Goal: Information Seeking & Learning: Learn about a topic

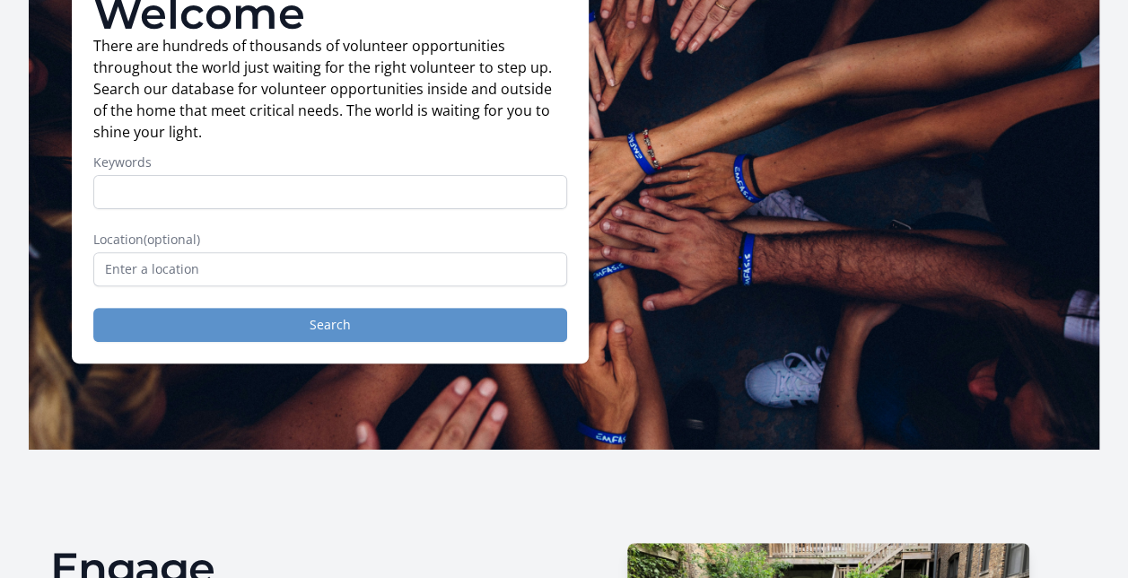
scroll to position [179, 0]
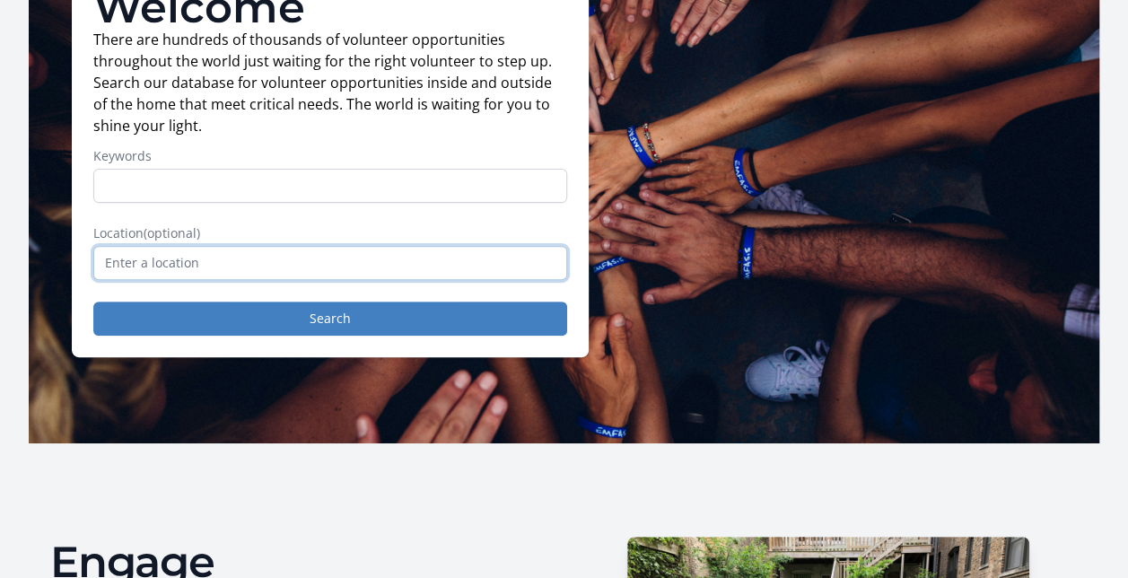
click at [158, 261] on input "text" at bounding box center [330, 263] width 474 height 34
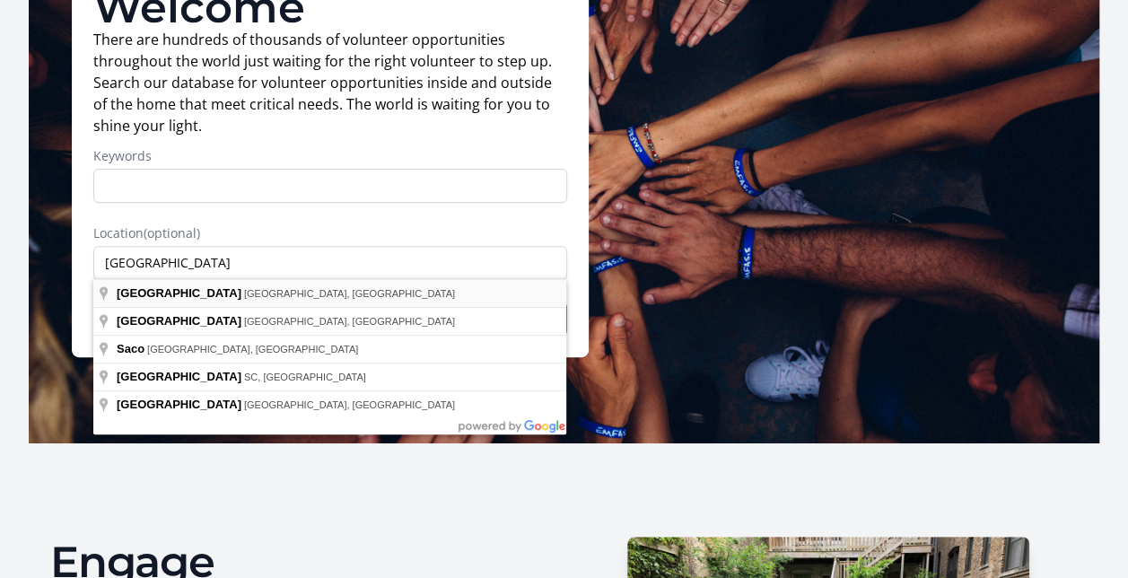
type input "York County, ME, USA"
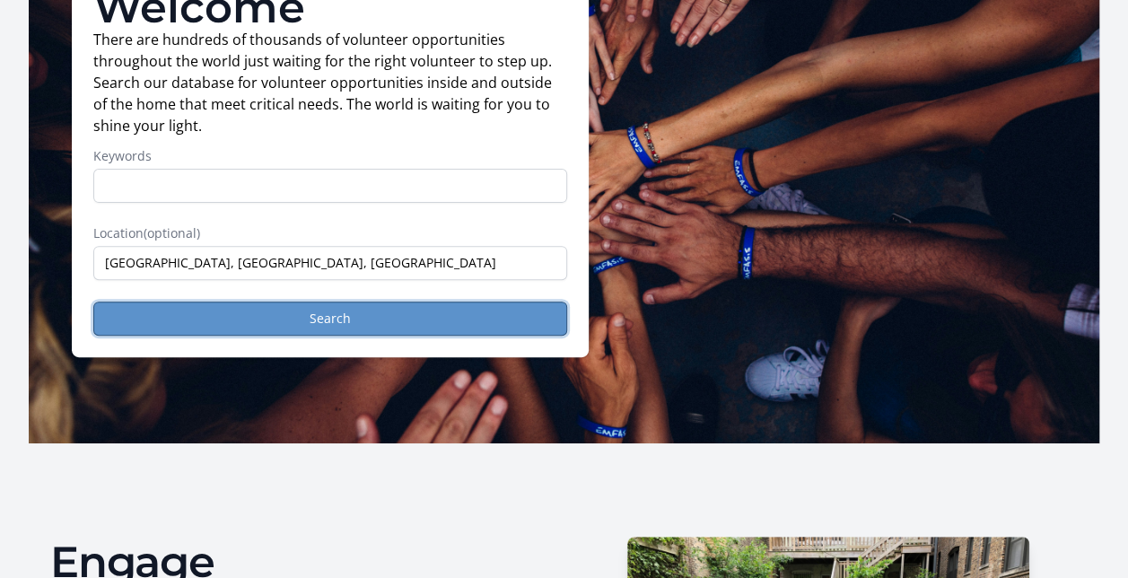
click at [153, 325] on button "Search" at bounding box center [330, 318] width 474 height 34
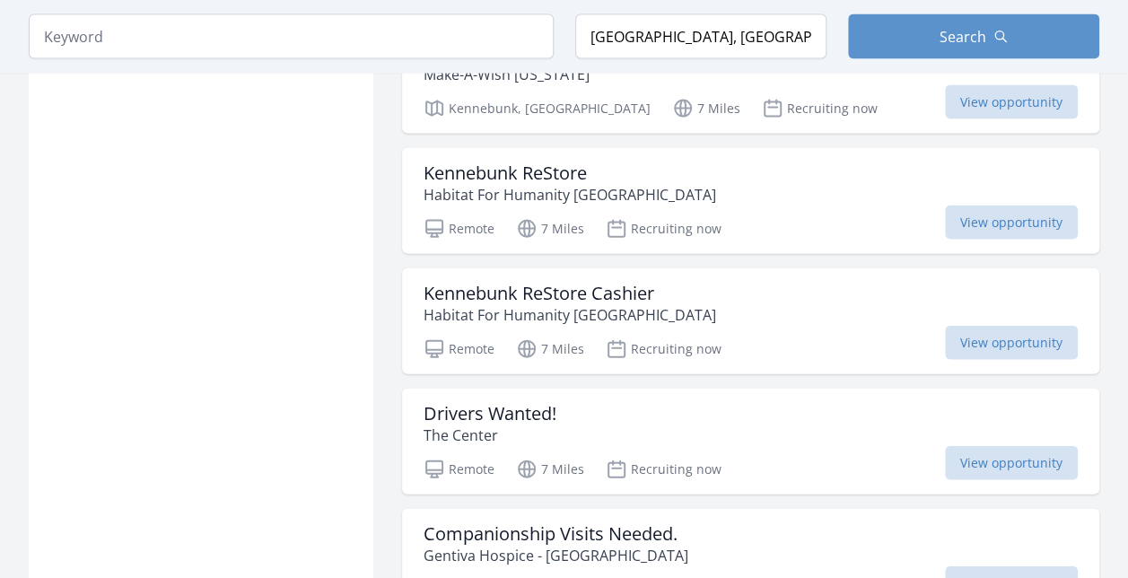
scroll to position [1974, 0]
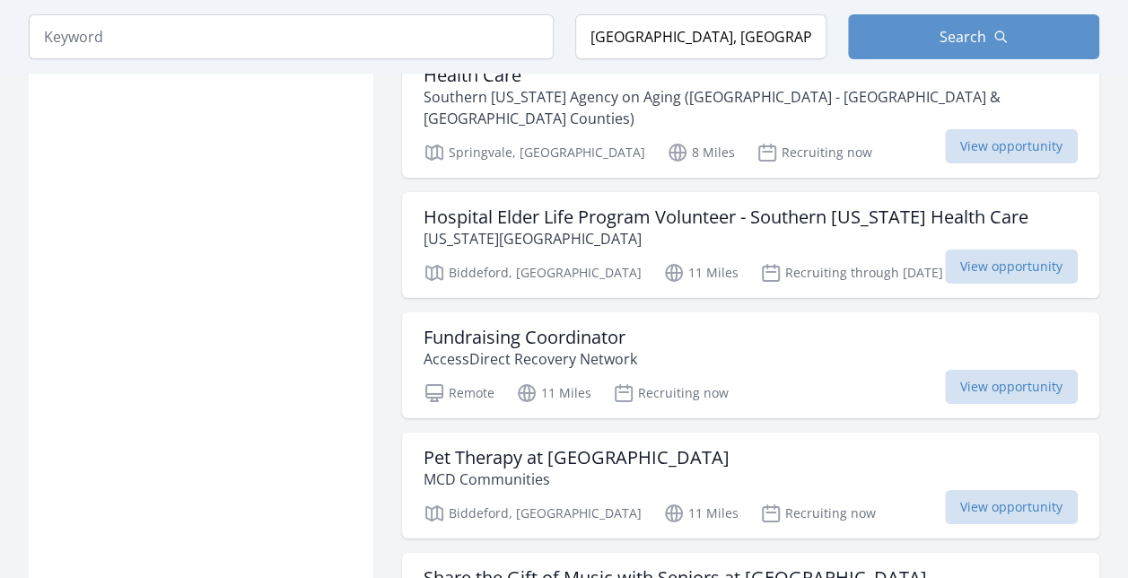
scroll to position [3230, 0]
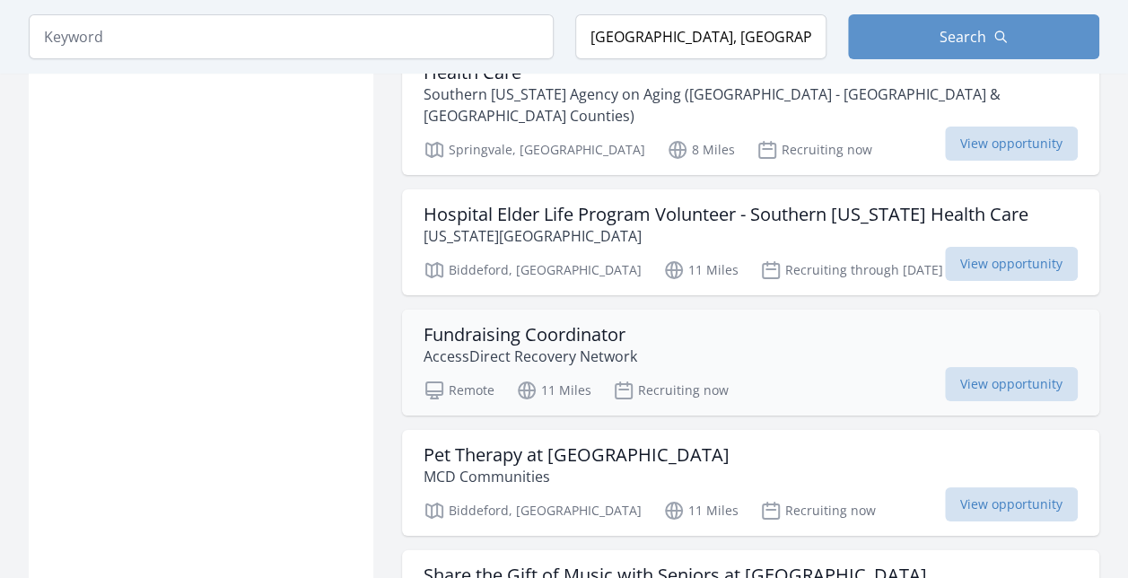
click at [472, 324] on h3 "Fundraising Coordinator" at bounding box center [530, 335] width 214 height 22
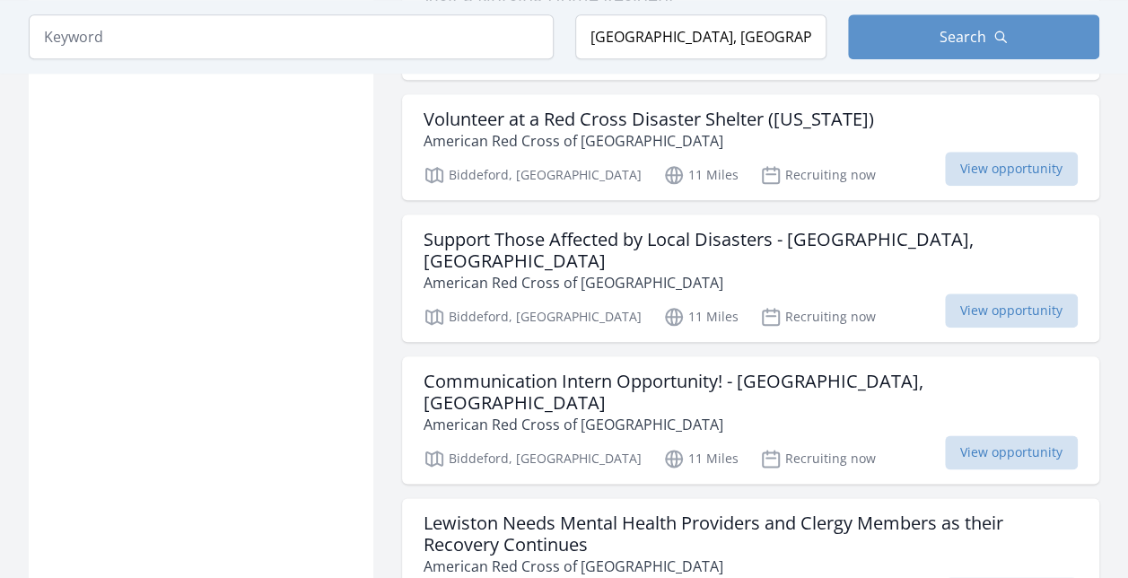
scroll to position [4307, 0]
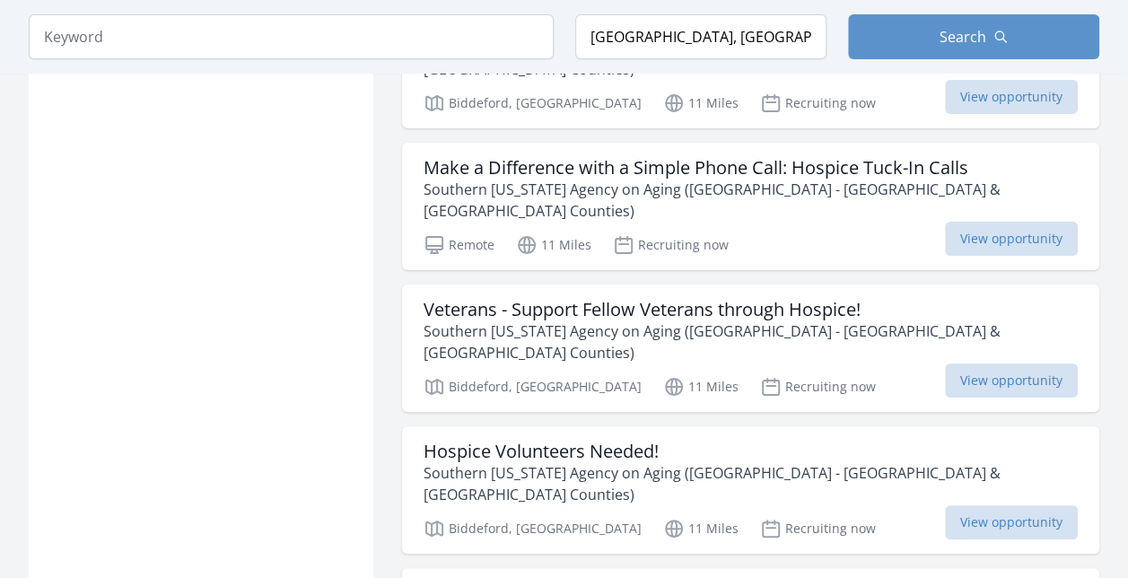
scroll to position [6819, 0]
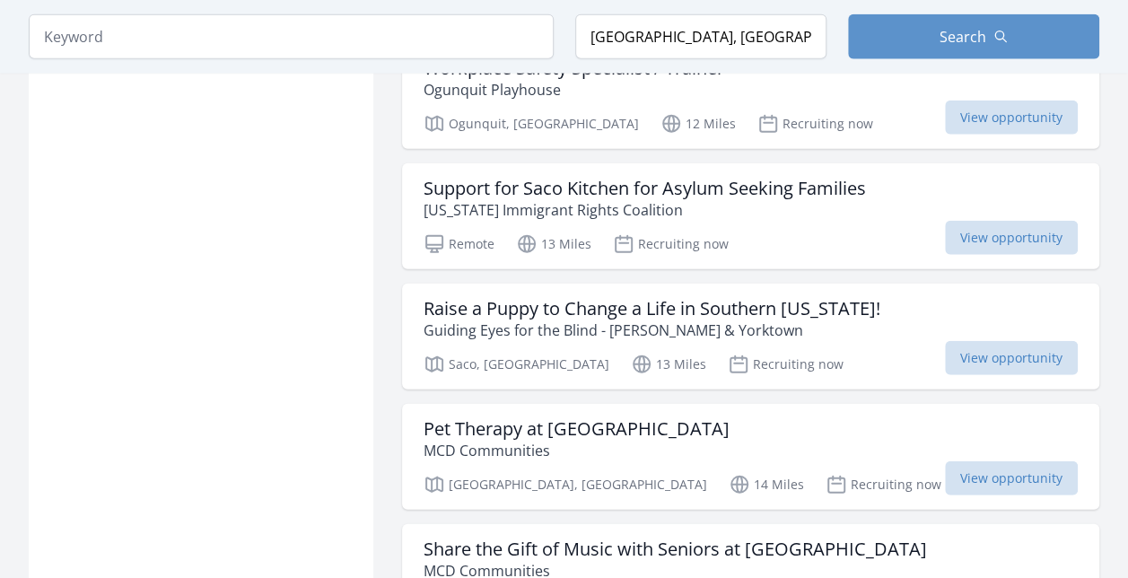
scroll to position [8972, 0]
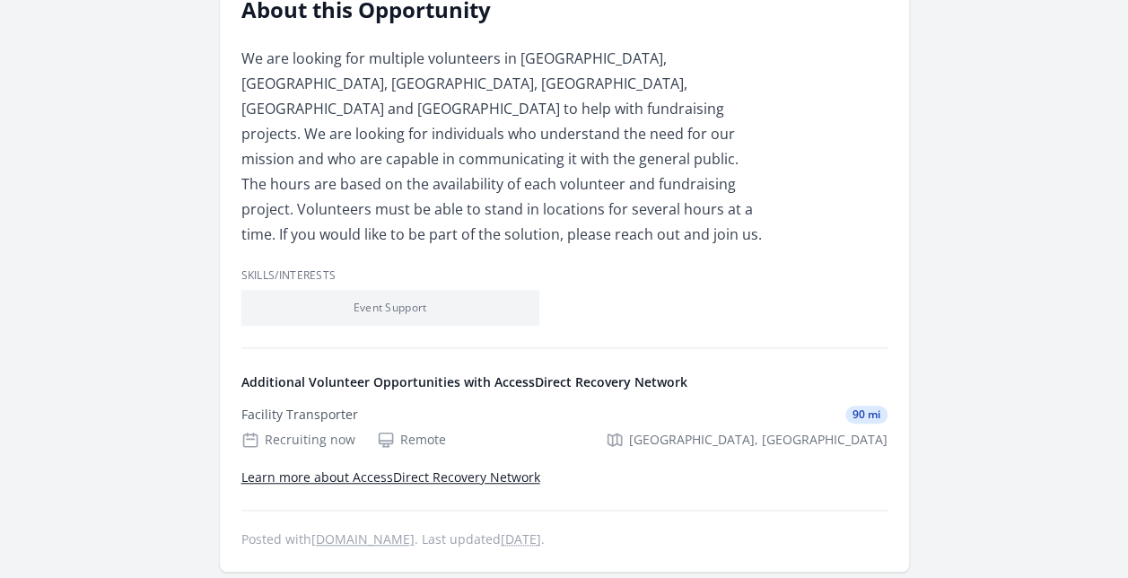
scroll to position [538, 0]
